Goal: Feedback & Contribution: Contribute content

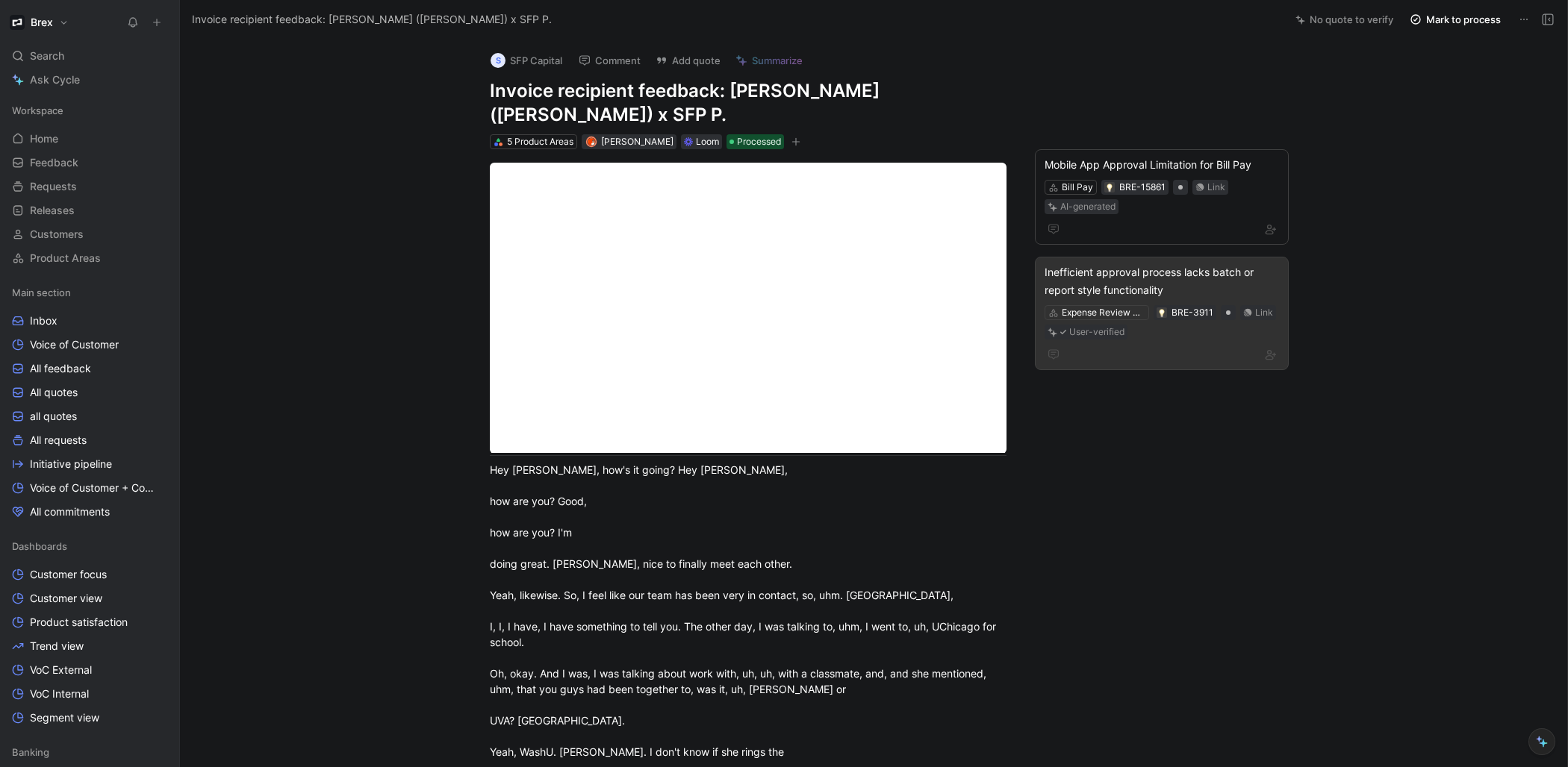
scroll to position [3, 0]
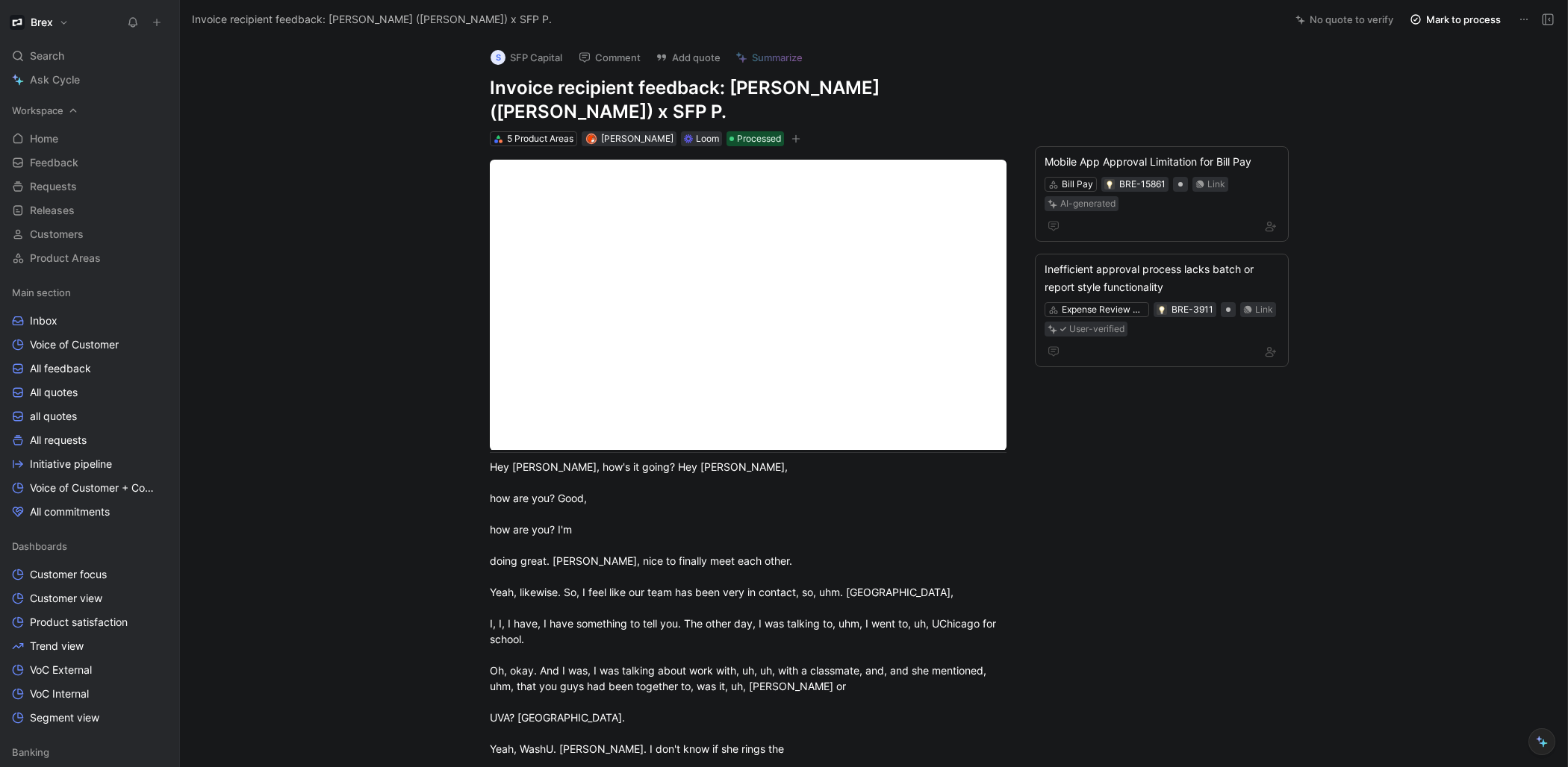
click at [53, 132] on span "Home" at bounding box center [44, 138] width 28 height 15
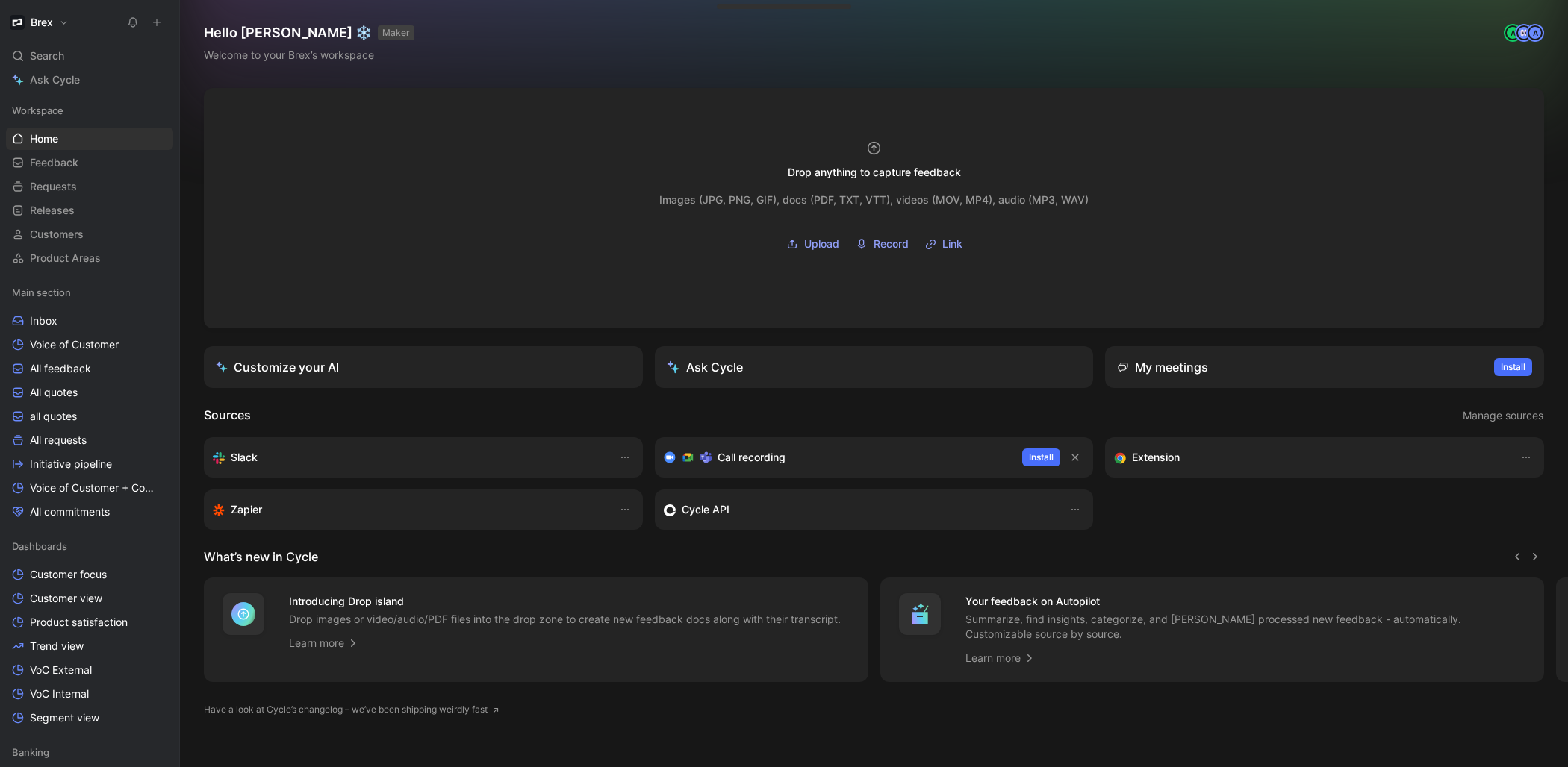
click at [161, 22] on icon at bounding box center [156, 22] width 10 height 10
click at [162, 28] on button at bounding box center [156, 22] width 21 height 21
click at [160, 20] on icon at bounding box center [156, 22] width 10 height 10
click at [154, 22] on use at bounding box center [157, 23] width 7 height 7
click at [218, 32] on button "New feedback c" at bounding box center [256, 28] width 160 height 25
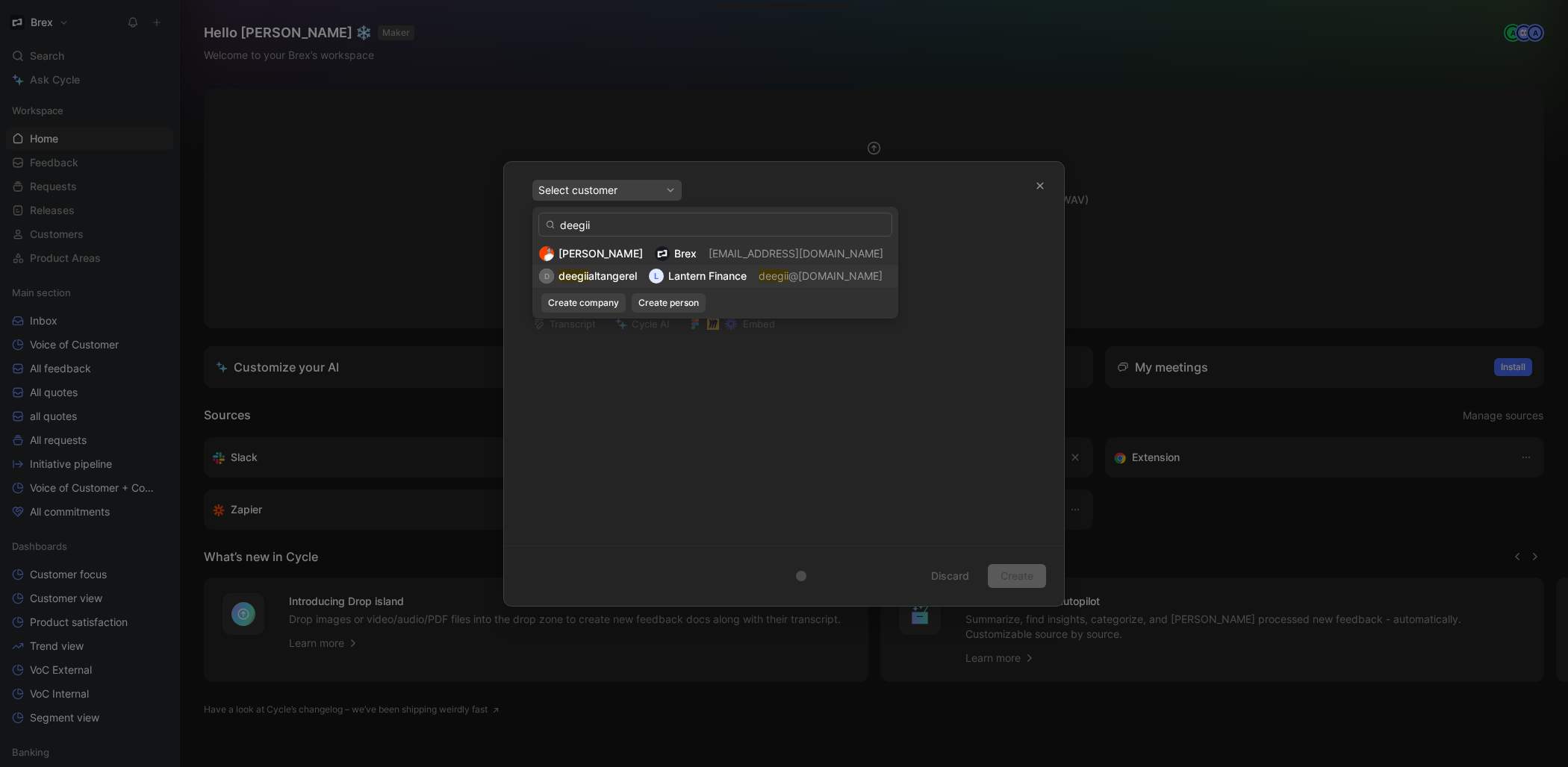
type input "deegii"
click at [635, 273] on span "altangerel" at bounding box center [613, 276] width 49 height 13
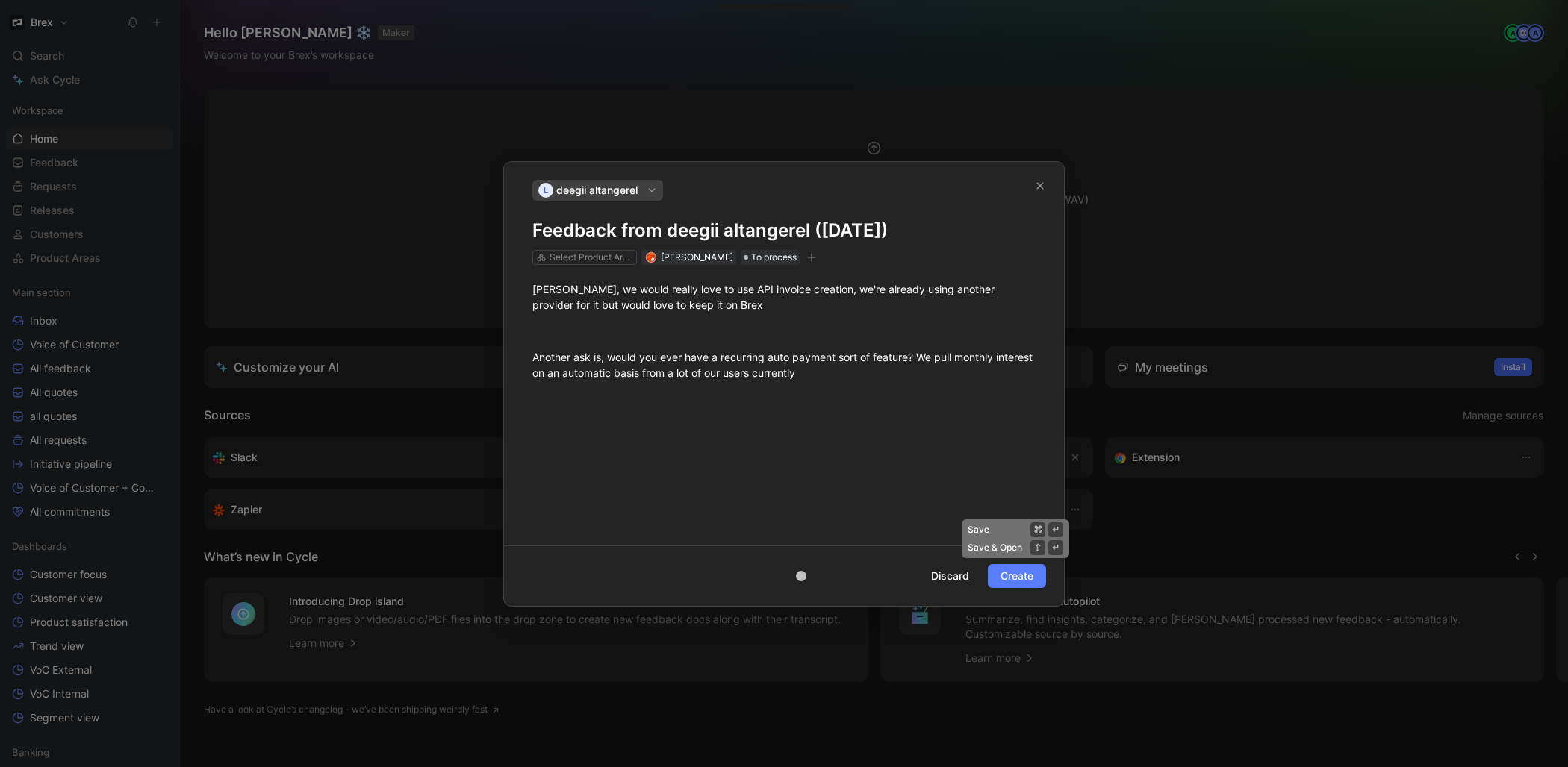
click at [1026, 579] on span "Create" at bounding box center [1017, 575] width 33 height 18
